Goal: Navigation & Orientation: Find specific page/section

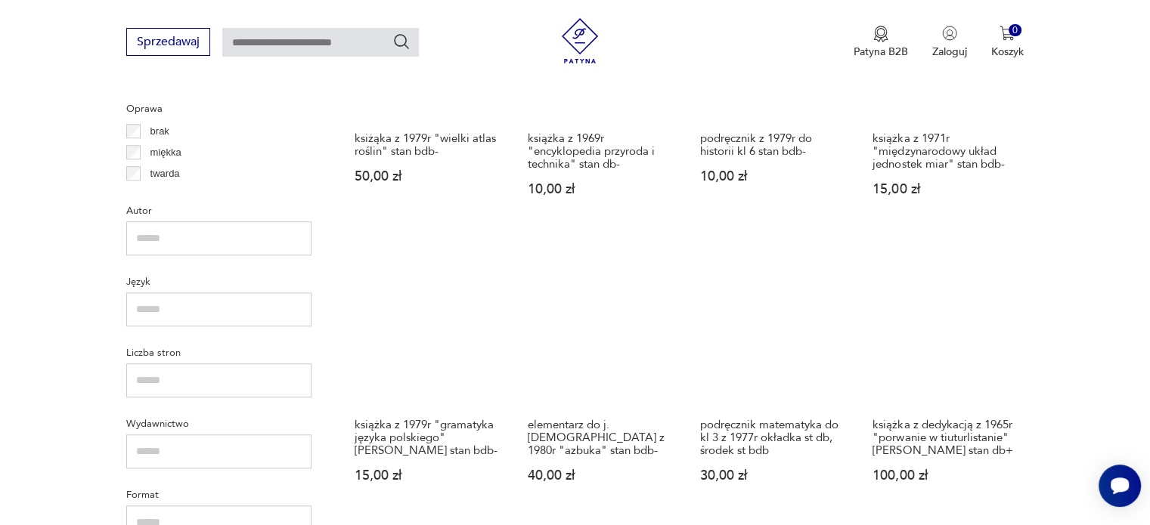
scroll to position [1252, 0]
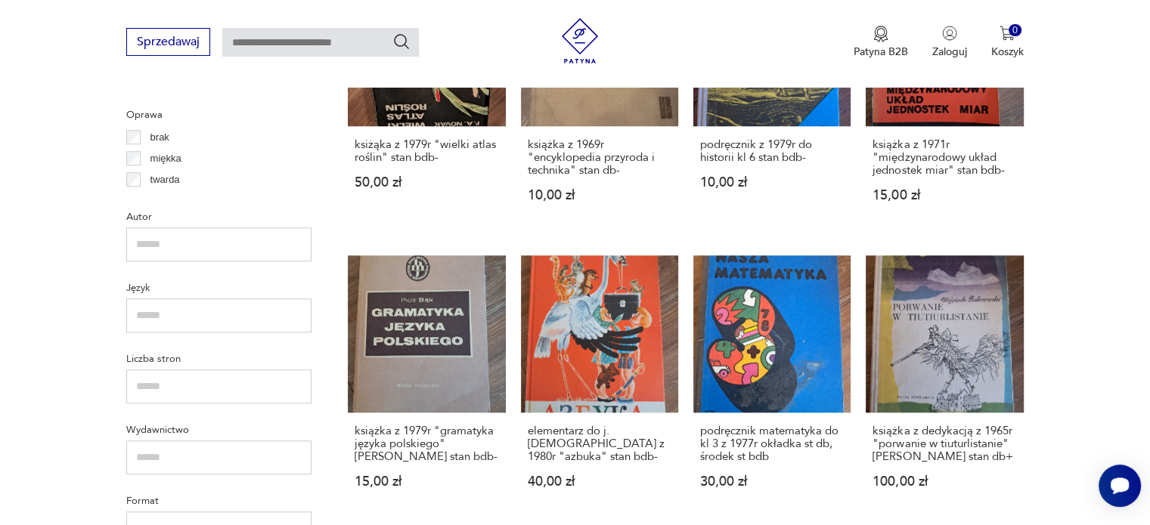
drag, startPoint x: 1140, startPoint y: 340, endPoint x: 1137, endPoint y: 317, distance: 23.6
click at [1137, 317] on section "Filtruj produkty Cena MIN MAX OK Promocja Datowanie OK Kraj pochodzenia Polska …" at bounding box center [575, 0] width 1150 height 1339
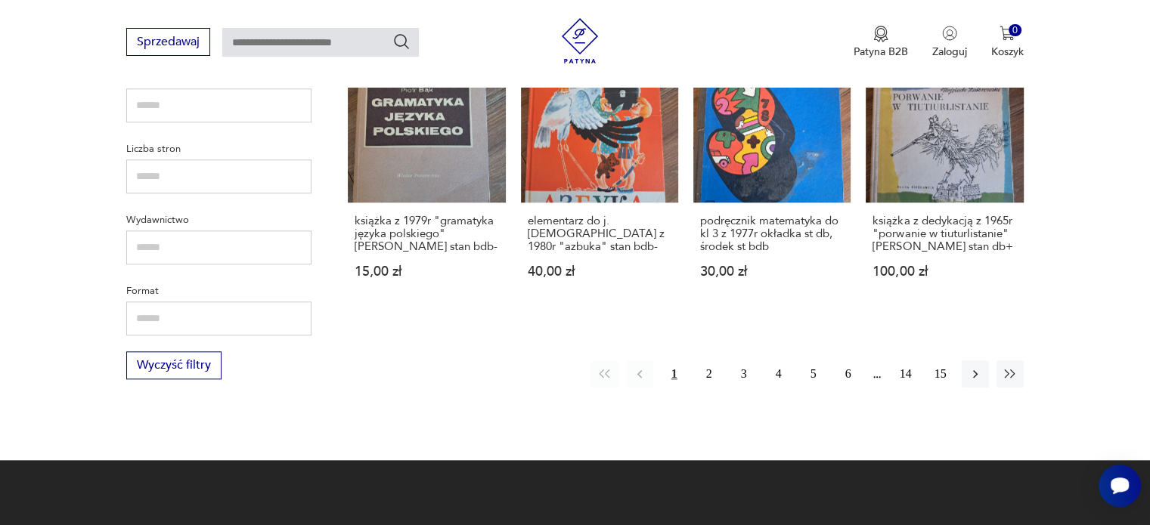
scroll to position [1468, 0]
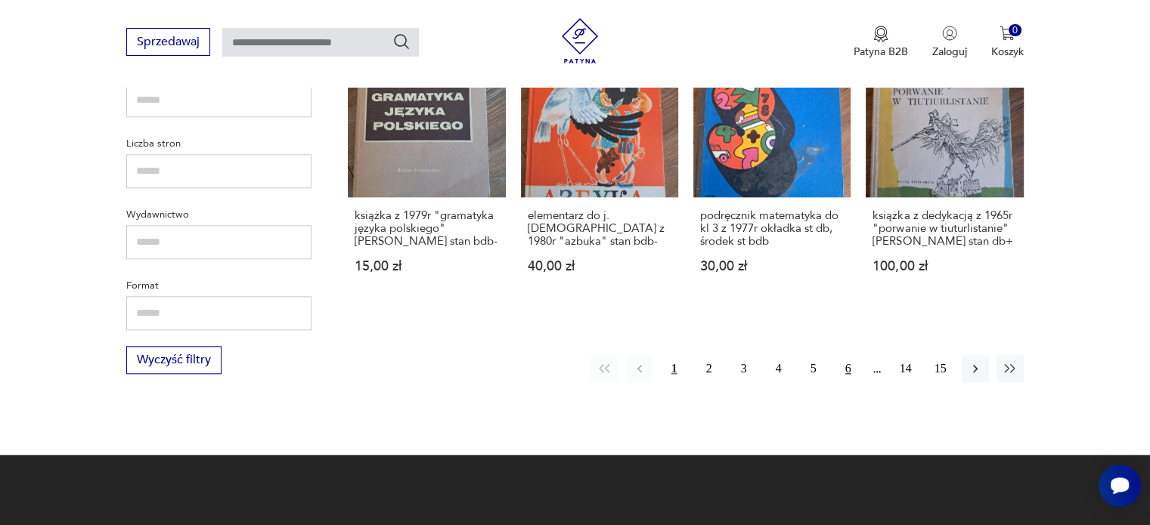
click at [849, 369] on button "6" at bounding box center [847, 368] width 27 height 27
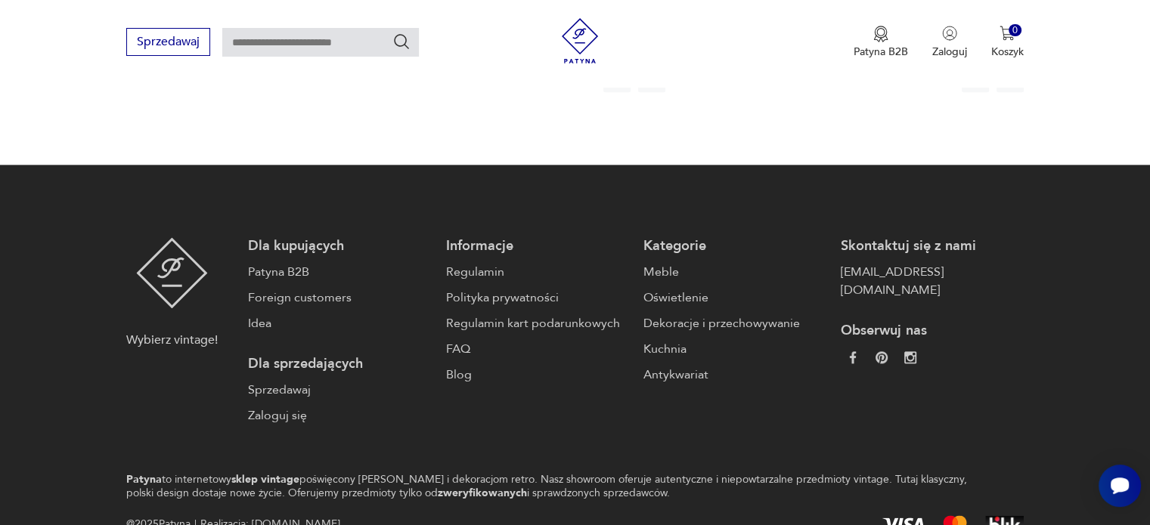
scroll to position [1832, 0]
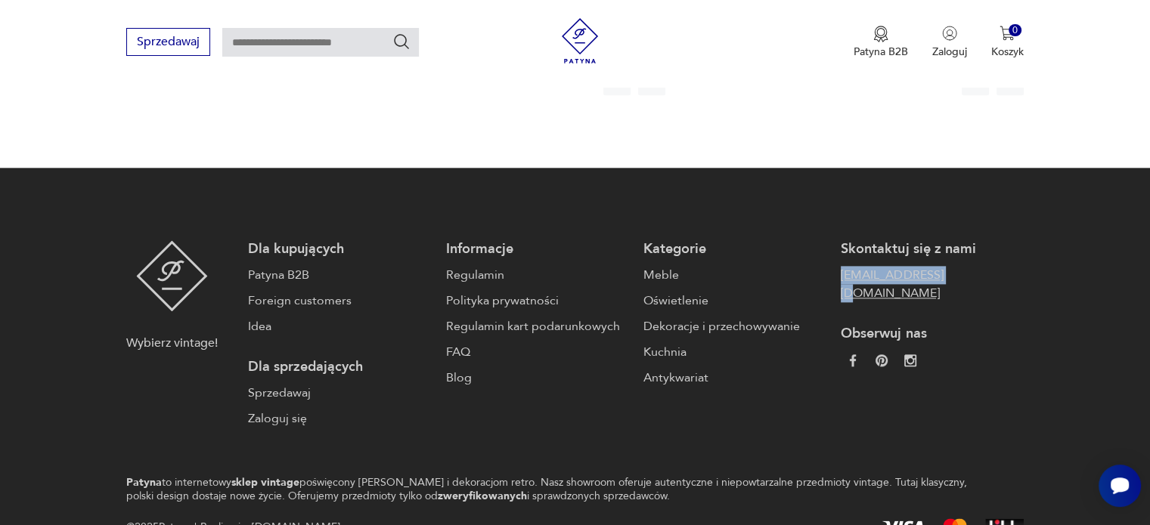
drag, startPoint x: 801, startPoint y: 216, endPoint x: 931, endPoint y: 218, distance: 130.0
click at [931, 240] on div "Dla kupujących Patyna B2B Foreign customers Idea Dla sprzedających Sprzedawaj Z…" at bounding box center [635, 333] width 775 height 187
copy link "[EMAIL_ADDRESS][DOMAIN_NAME]"
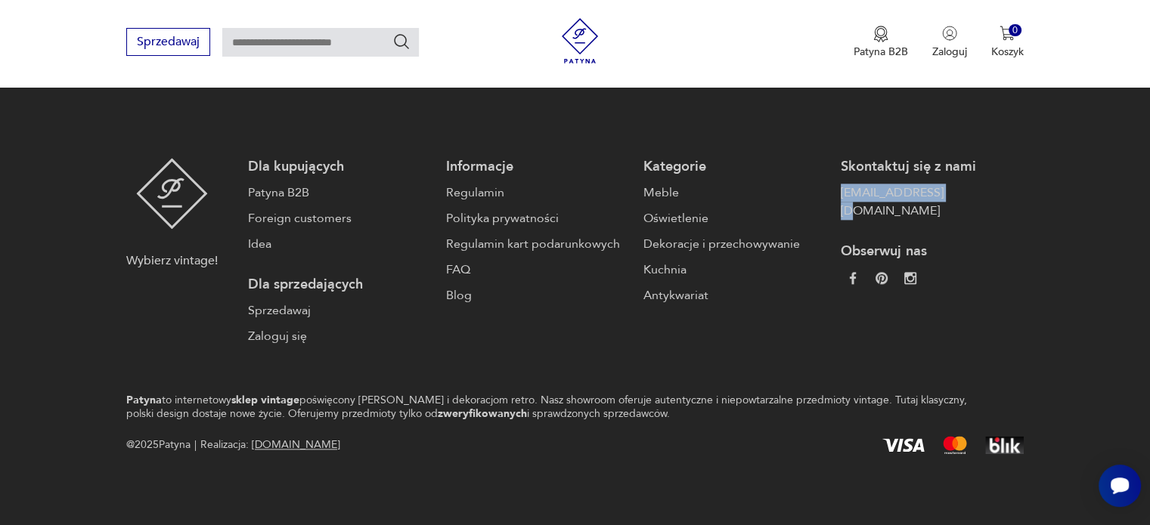
scroll to position [1838, 0]
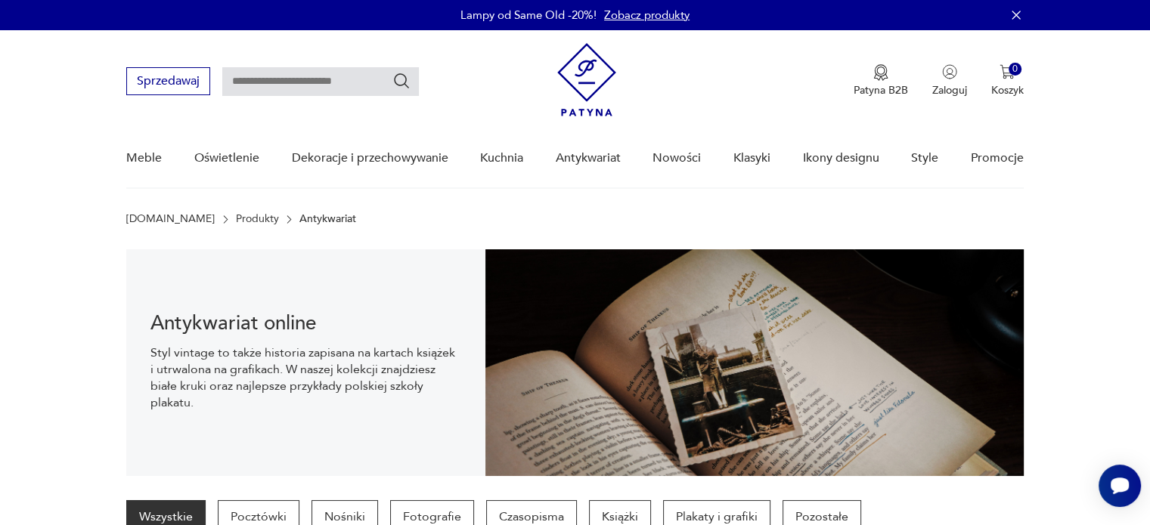
scroll to position [22, 0]
